Goal: Transaction & Acquisition: Purchase product/service

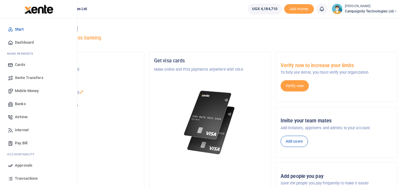
click at [23, 87] on link "Mobile Money" at bounding box center [39, 91] width 68 height 13
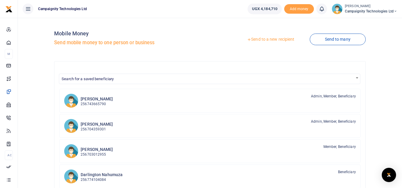
click at [277, 39] on link "Send to a new recipient" at bounding box center [271, 39] width 78 height 11
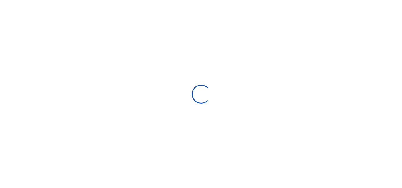
select select "Loading bundles"
select select
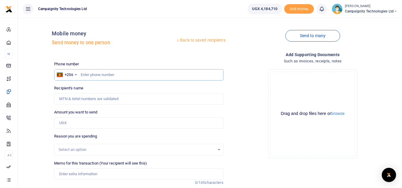
click at [107, 74] on input "text" at bounding box center [138, 74] width 169 height 11
click at [68, 124] on input "Amount you want to send" at bounding box center [138, 123] width 169 height 11
type input "7,200"
drag, startPoint x: 131, startPoint y: 68, endPoint x: 131, endPoint y: 77, distance: 8.6
click at [131, 77] on div "Phone number +256 Uganda +256 Phone is required." at bounding box center [138, 70] width 169 height 19
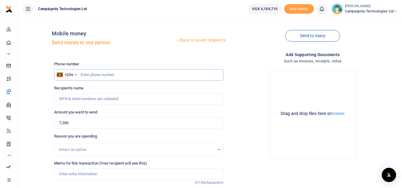
click at [131, 77] on input "text" at bounding box center [138, 74] width 169 height 11
type input "701037311"
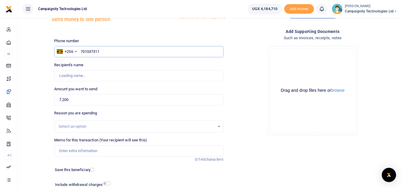
scroll to position [24, 0]
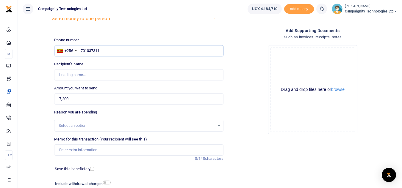
type input "Mark Koire"
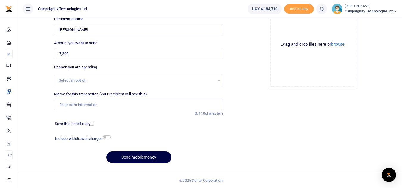
type input "701037311"
click at [108, 137] on input "checkbox" at bounding box center [107, 138] width 8 height 4
checkbox input "true"
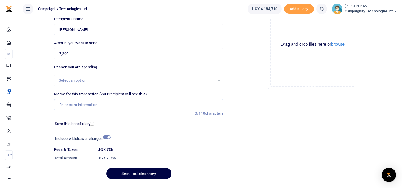
click at [110, 104] on input "Memo for this transaction (Your recipient will see this)" at bounding box center [138, 104] width 169 height 11
type input "Paid for printing 3 documents and photocopying 2 copies of each"
click at [130, 172] on button "Send mobilemoney" at bounding box center [138, 174] width 65 height 12
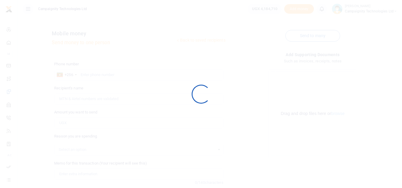
scroll to position [69, 0]
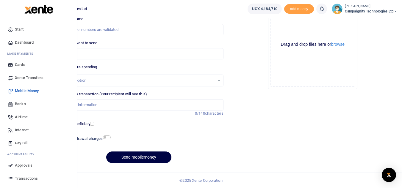
click at [26, 168] on span "Approvals" at bounding box center [24, 166] width 18 height 6
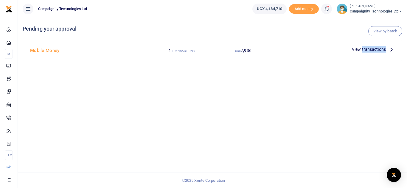
click at [372, 51] on span "View transactions" at bounding box center [368, 49] width 34 height 7
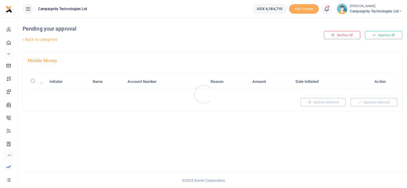
click at [383, 35] on div at bounding box center [203, 94] width 407 height 188
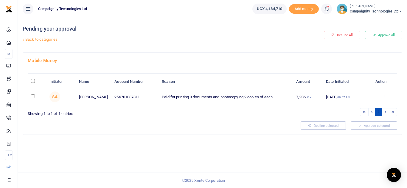
click at [383, 35] on button "Approve all" at bounding box center [383, 35] width 37 height 8
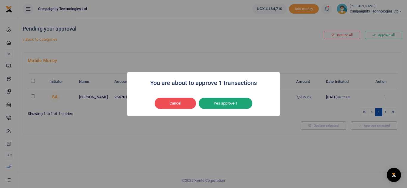
click at [236, 102] on button "Yes approve 1" at bounding box center [225, 103] width 54 height 11
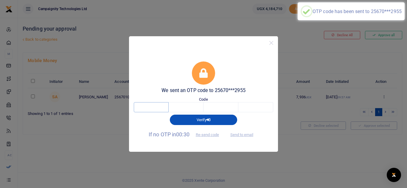
click at [159, 108] on input "text" at bounding box center [151, 107] width 35 height 10
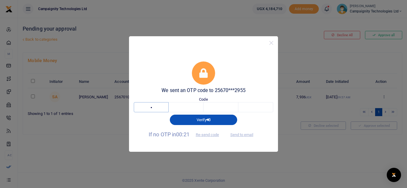
type input "1"
type input "3"
type input "0"
type input "7"
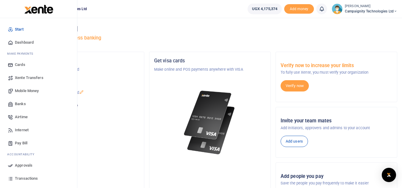
click at [29, 176] on span "Transactions" at bounding box center [26, 179] width 23 height 6
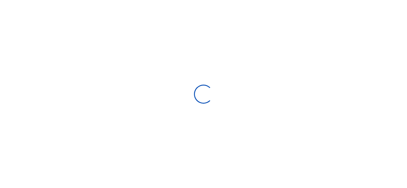
select select
type input "08/20/2025 - 09/18/2025"
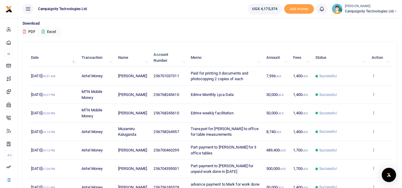
scroll to position [51, 0]
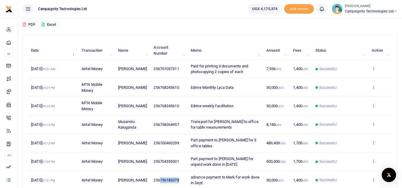
drag, startPoint x: 160, startPoint y: 180, endPoint x: 182, endPoint y: 179, distance: 22.1
click at [182, 179] on td "256756185378" at bounding box center [168, 180] width 37 height 18
copy span "756185378"
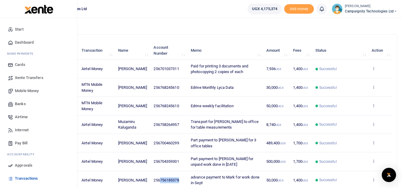
click at [26, 90] on span "Mobile Money" at bounding box center [27, 91] width 24 height 6
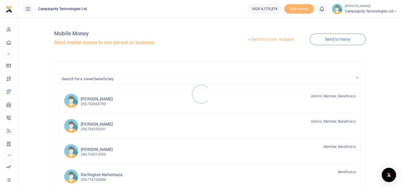
click at [267, 41] on div at bounding box center [201, 94] width 402 height 188
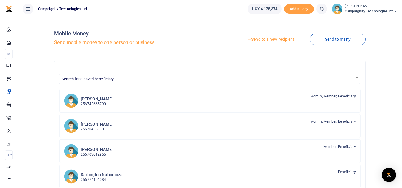
click at [267, 40] on link "Send to a new recipient" at bounding box center [271, 39] width 78 height 11
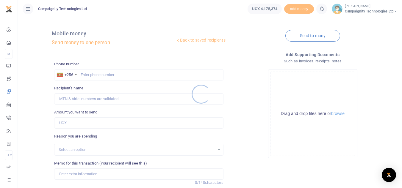
click at [107, 77] on div at bounding box center [201, 94] width 402 height 188
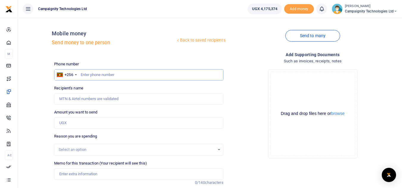
click at [103, 75] on input "text" at bounding box center [138, 74] width 169 height 11
paste input "756185378"
type input "756185378"
drag, startPoint x: 87, startPoint y: 76, endPoint x: 98, endPoint y: 92, distance: 19.2
click at [98, 92] on div "Phone number +256 Uganda +256 756185378 Phone is required. Recipient's name Nam…" at bounding box center [139, 149] width 174 height 176
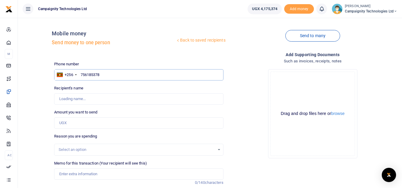
type input "Mark Nakibinge"
type input "756185378"
click at [98, 92] on div "Recipient's name Found Name is required." at bounding box center [138, 94] width 169 height 19
click at [81, 120] on input "Amount you want to send" at bounding box center [138, 123] width 169 height 11
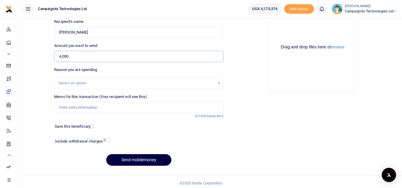
type input "4,000"
click at [116, 111] on input "Memo for this transaction (Your recipient will see this)" at bounding box center [138, 107] width 169 height 11
type input "refund to Mark for printing work done"
click at [143, 158] on button "Send mobilemoney" at bounding box center [138, 160] width 65 height 12
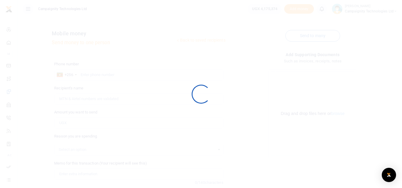
scroll to position [67, 0]
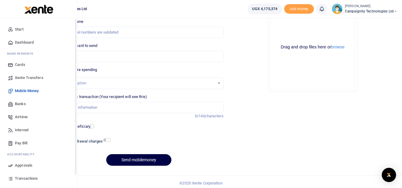
click at [25, 165] on span "Approvals" at bounding box center [24, 166] width 18 height 6
click at [10, 163] on icon at bounding box center [10, 165] width 5 height 5
click at [28, 163] on span "Approvals" at bounding box center [24, 166] width 18 height 6
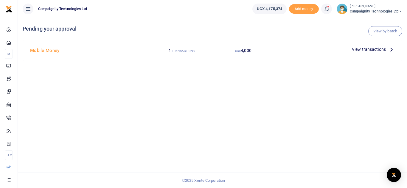
click at [368, 49] on span "View transactions" at bounding box center [368, 49] width 34 height 7
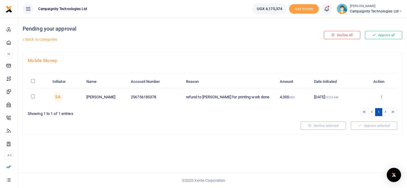
click at [33, 98] on input "checkbox" at bounding box center [33, 97] width 4 height 4
checkbox input "true"
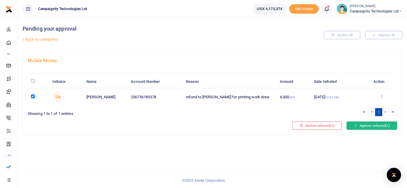
click at [362, 129] on button "Approve selected (1)" at bounding box center [371, 126] width 51 height 8
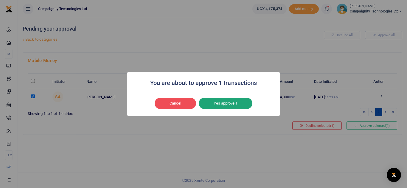
click at [232, 106] on button "Yes approve 1" at bounding box center [225, 103] width 54 height 11
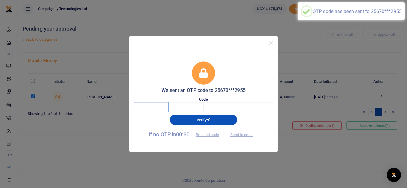
click at [156, 107] on input "text" at bounding box center [151, 107] width 35 height 10
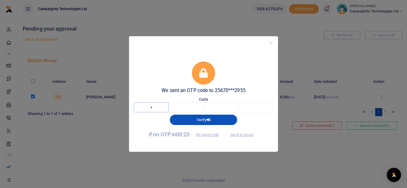
type input "3"
type input "9"
type input "4"
type input "5"
